Goal: Navigation & Orientation: Find specific page/section

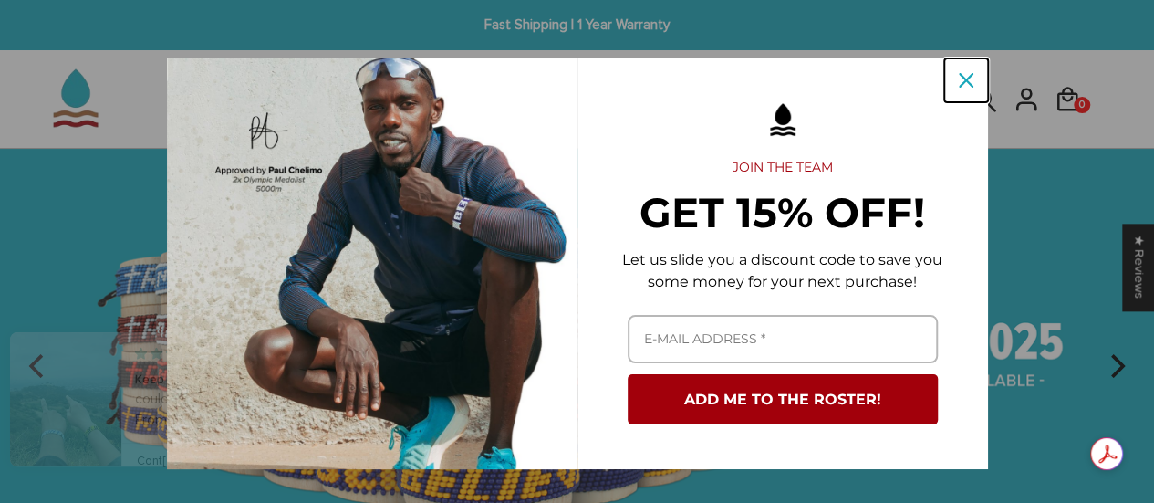
click at [959, 73] on icon "close icon" at bounding box center [966, 80] width 15 height 15
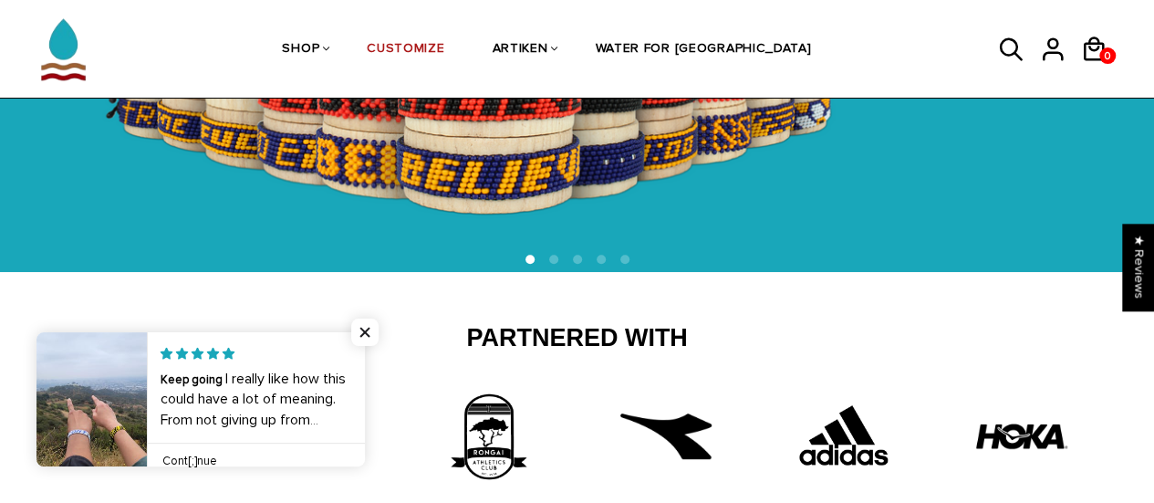
scroll to position [306, 0]
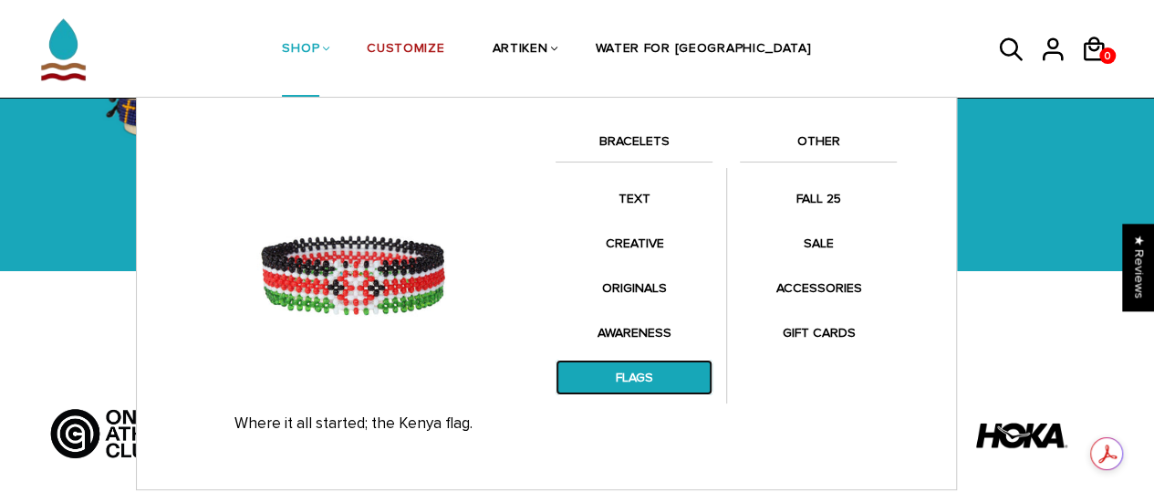
click at [654, 386] on link "FLAGS" at bounding box center [633, 377] width 157 height 36
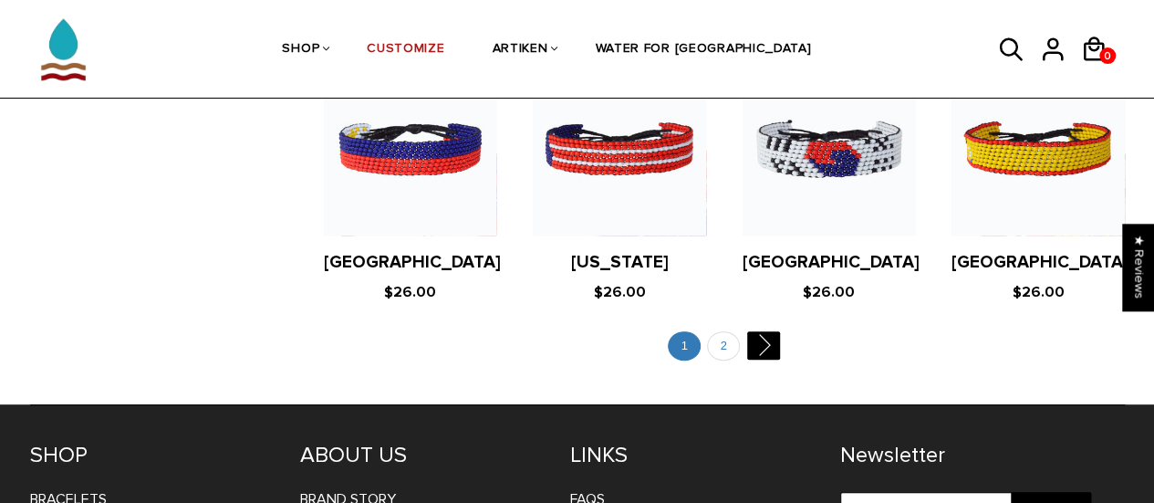
scroll to position [3657, 0]
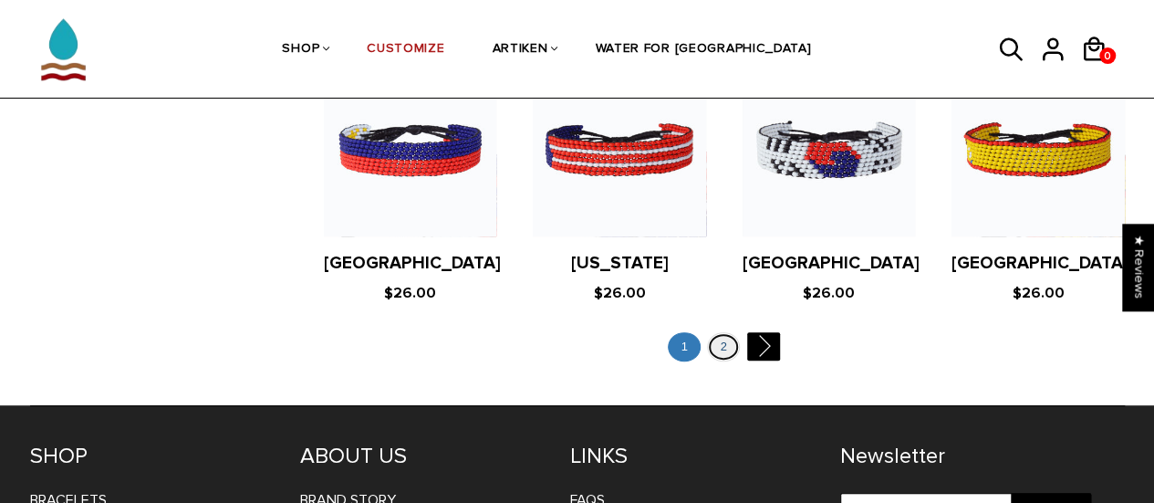
click at [717, 332] on link "2" at bounding box center [723, 347] width 33 height 30
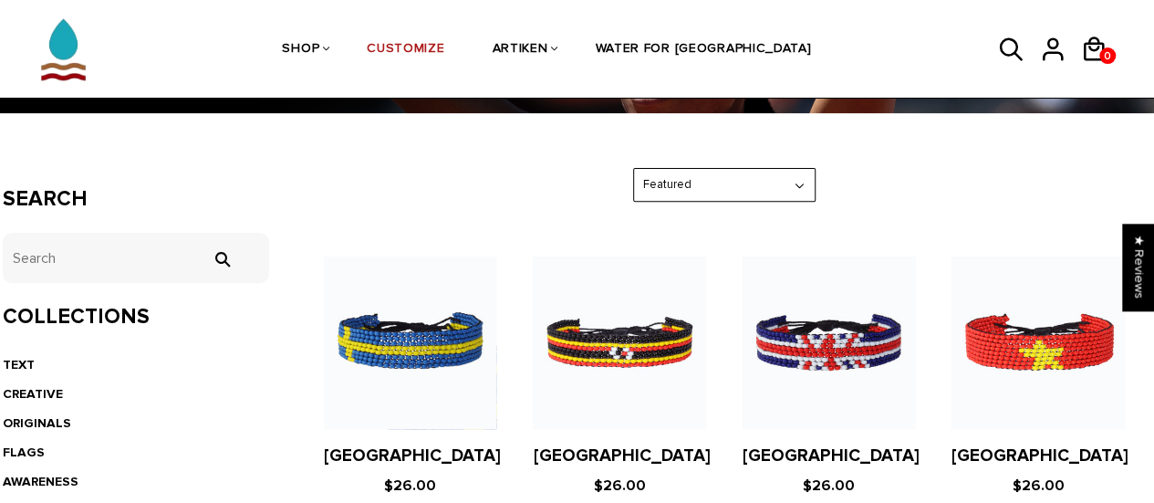
scroll to position [212, 0]
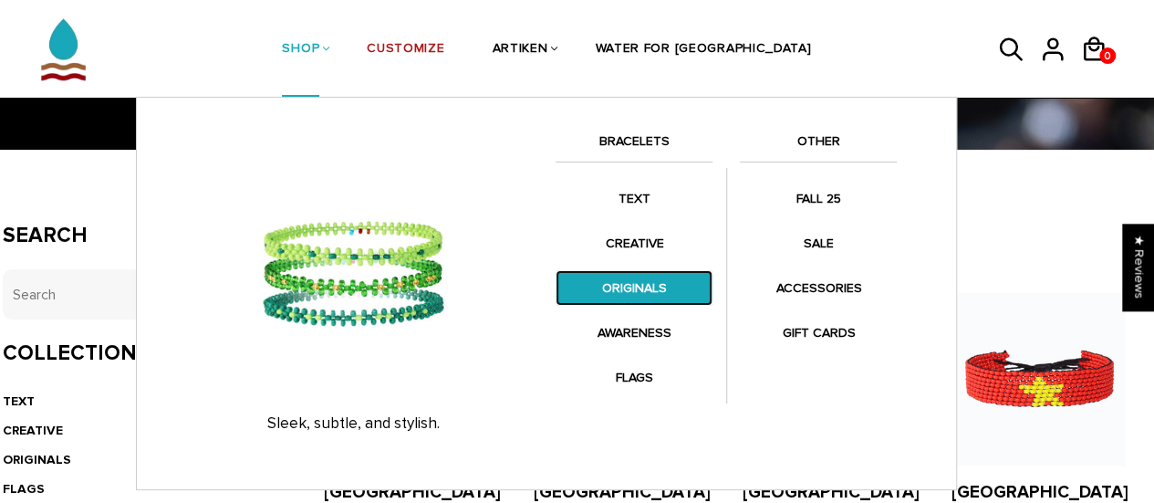
click at [666, 299] on link "ORIGINALS" at bounding box center [633, 288] width 157 height 36
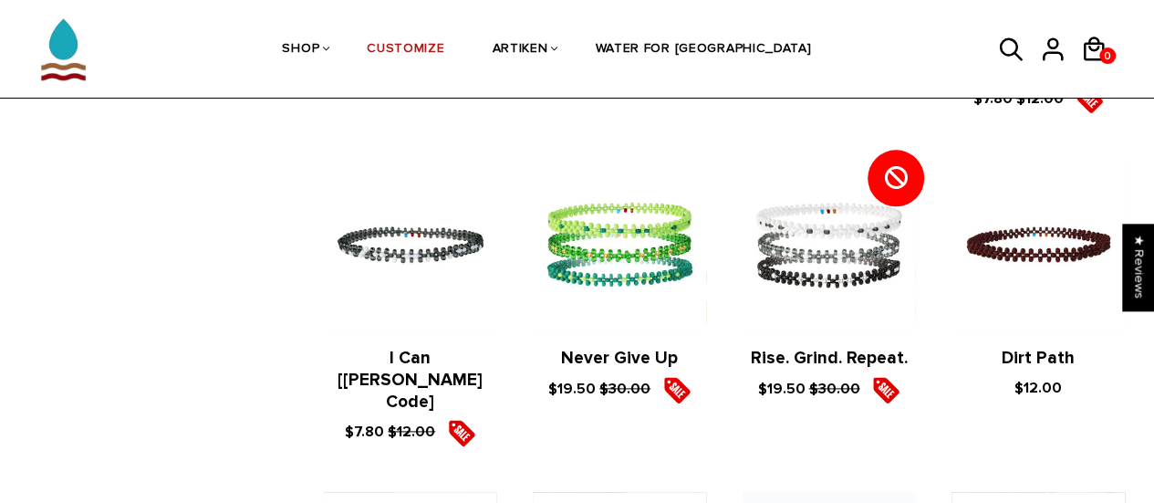
scroll to position [1382, 0]
